Goal: Complete application form

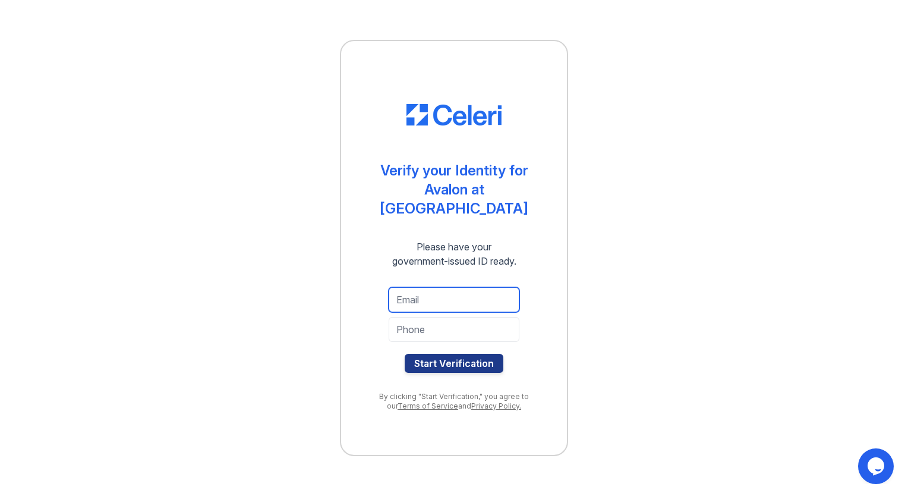
click at [408, 289] on input "email" at bounding box center [454, 299] width 131 height 25
type input "[EMAIL_ADDRESS][DOMAIN_NAME]"
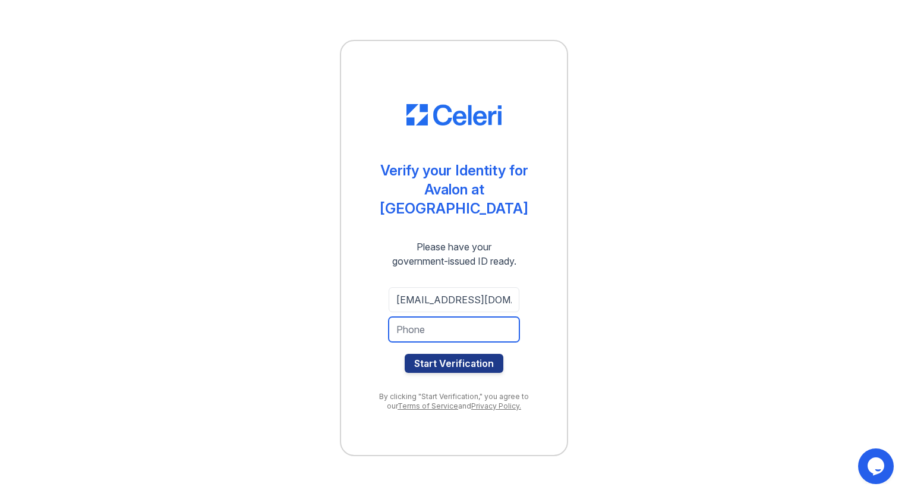
type input "2147297799"
click at [469, 322] on input "2147297799" at bounding box center [454, 329] width 131 height 25
drag, startPoint x: 469, startPoint y: 322, endPoint x: 384, endPoint y: 317, distance: 84.6
click at [384, 317] on div "[EMAIL_ADDRESS][DOMAIN_NAME] 2147297799 Start Verification" at bounding box center [454, 330] width 178 height 105
click at [461, 317] on input "2147297799" at bounding box center [454, 329] width 131 height 25
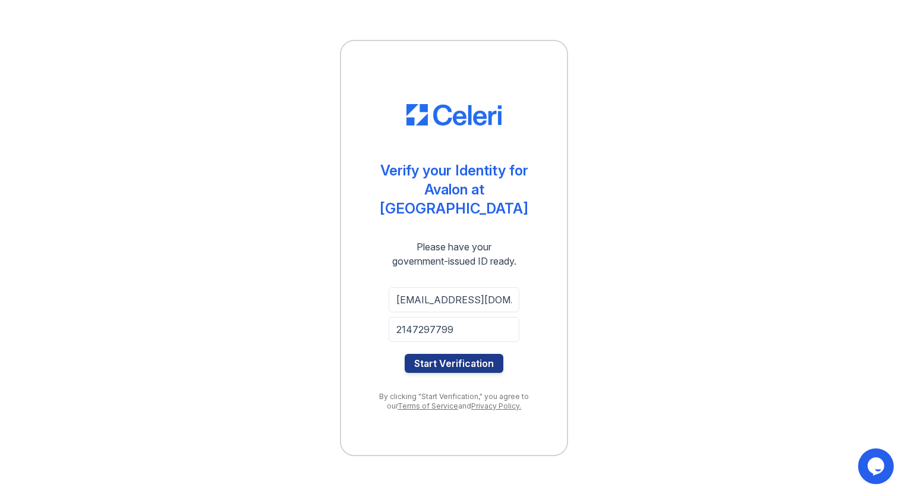
click at [603, 234] on div "Verify your Identity for Avalon at [GEOGRAPHIC_DATA] Please have your governmen…" at bounding box center [454, 248] width 870 height 496
click at [440, 355] on button "Start Verification" at bounding box center [454, 363] width 99 height 19
